Goal: Information Seeking & Learning: Learn about a topic

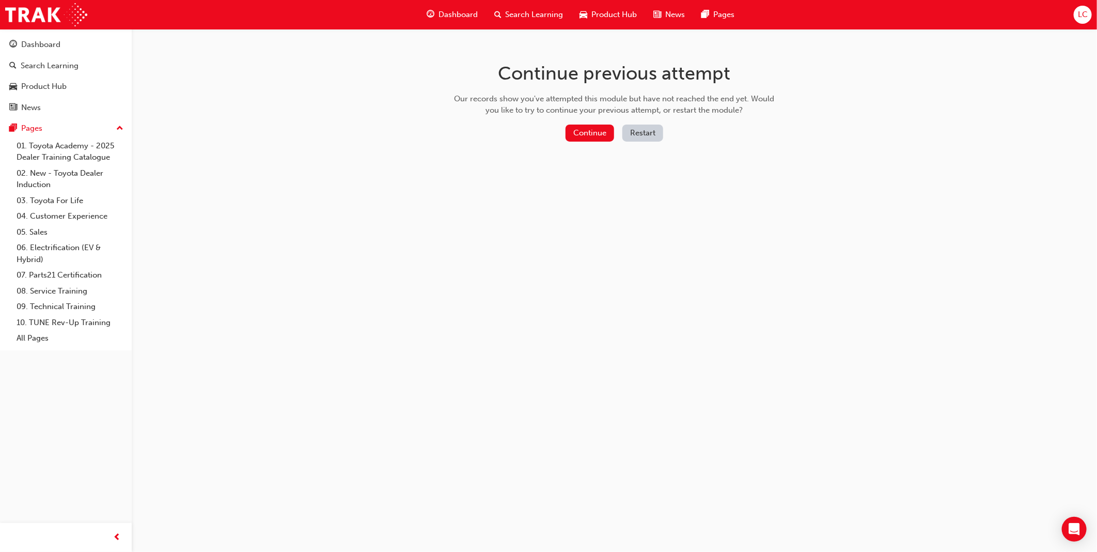
click at [644, 136] on button "Restart" at bounding box center [643, 133] width 41 height 17
